Goal: Information Seeking & Learning: Learn about a topic

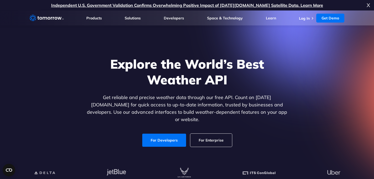
click at [55, 18] on icon "Weather Intelligence Solutions" at bounding box center [47, 18] width 34 height 7
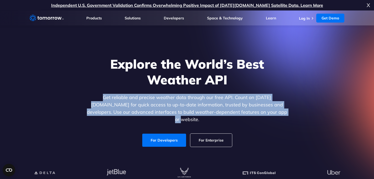
drag, startPoint x: 86, startPoint y: 98, endPoint x: 267, endPoint y: 115, distance: 181.4
click at [267, 115] on p "Get reliable and precise weather data through our free API. Count on [DATE][DOM…" at bounding box center [187, 108] width 203 height 29
copy p "Get reliable and precise weather data through our free API. Count on [DATE][DOM…"
click at [104, 107] on p "Get reliable and precise weather data through our free API. Count on [DATE][DOM…" at bounding box center [187, 108] width 203 height 29
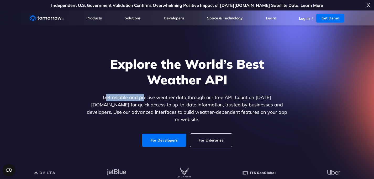
drag, startPoint x: 90, startPoint y: 98, endPoint x: 129, endPoint y: 103, distance: 39.1
click at [129, 103] on p "Get reliable and precise weather data through our free API. Count on [DATE][DOM…" at bounding box center [187, 108] width 203 height 29
click at [226, 102] on p "Get reliable and precise weather data through our free API. Count on [DATE][DOM…" at bounding box center [187, 108] width 203 height 29
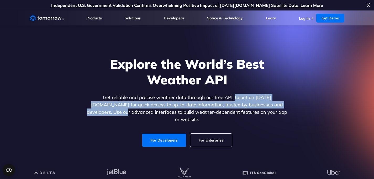
drag, startPoint x: 219, startPoint y: 99, endPoint x: 280, endPoint y: 105, distance: 61.5
click at [280, 105] on p "Get reliable and precise weather data through our free API. Count on [DATE][DOM…" at bounding box center [187, 108] width 203 height 29
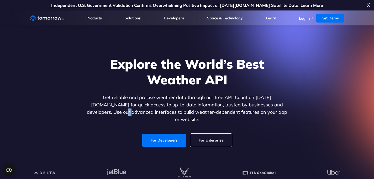
drag, startPoint x: 280, startPoint y: 105, endPoint x: 286, endPoint y: 106, distance: 6.6
click at [286, 106] on p "Get reliable and precise weather data through our free API. Count on [DATE][DOM…" at bounding box center [187, 108] width 203 height 29
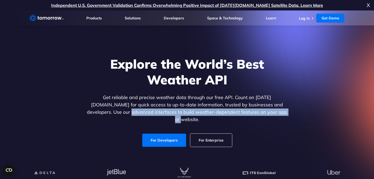
drag, startPoint x: 286, startPoint y: 106, endPoint x: 296, endPoint y: 111, distance: 10.5
click at [296, 111] on div "Explore the World’s Best Weather API Get reliable and precise weather data thro…" at bounding box center [186, 102] width 323 height 112
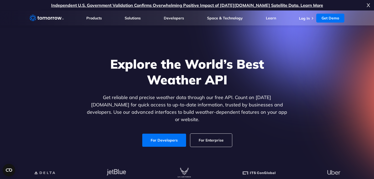
drag, startPoint x: 296, startPoint y: 111, endPoint x: 302, endPoint y: 111, distance: 6.3
click at [302, 111] on div "Explore the World’s Best Weather API Get reliable and precise weather data thro…" at bounding box center [186, 102] width 323 height 112
